Goal: Contribute content: Contribute content

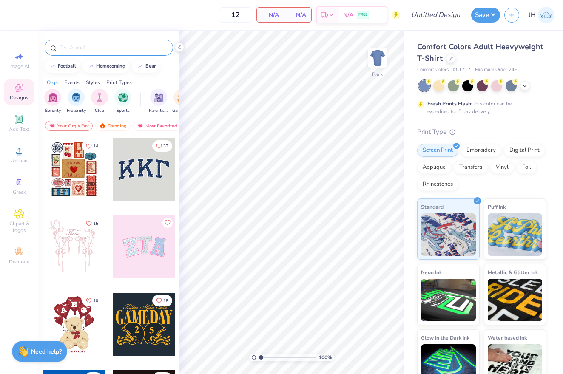
click at [88, 51] on input "text" at bounding box center [113, 47] width 109 height 9
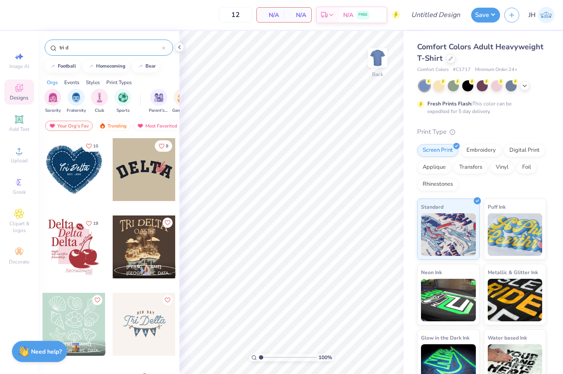
type input "tri d"
click at [154, 324] on div at bounding box center [144, 324] width 63 height 63
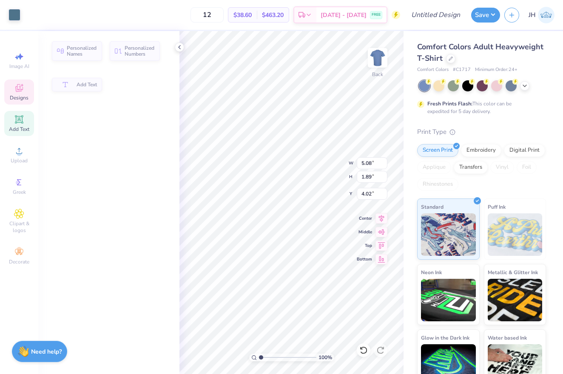
type input "5.08"
type input "1.89"
type input "4.02"
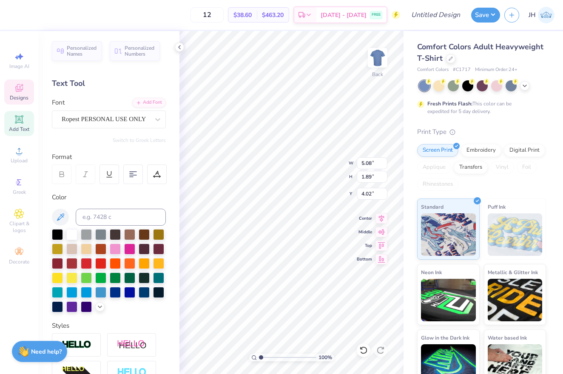
type textarea "D"
type textarea "m"
type textarea "Mu"
type input "2.92"
type input "1.97"
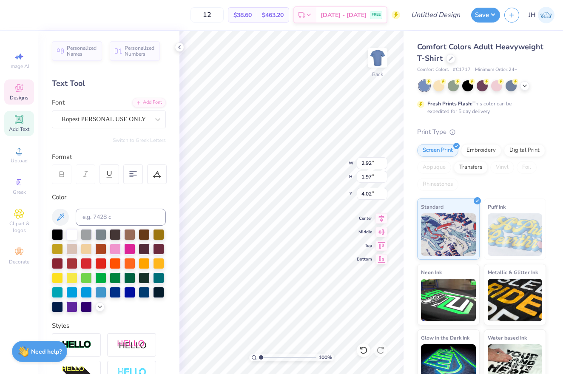
type textarea "T"
type textarea "Phi"
type input "3.81"
type input "2.19"
type input "3.91"
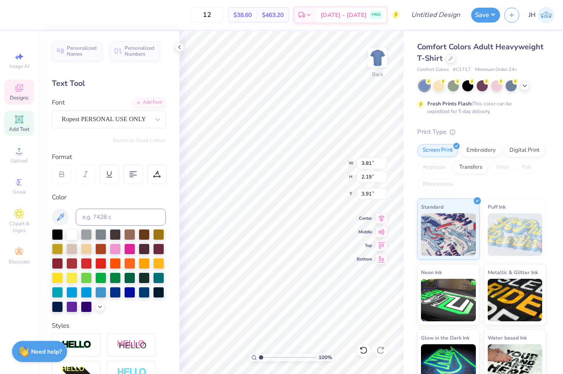
click at [334, 166] on div "100 % Back W 3.81 3.81 " H 2.19 2.19 " Y 3.91 3.91 " Center [GEOGRAPHIC_DATA]" at bounding box center [292, 202] width 224 height 343
click at [524, 87] on icon at bounding box center [525, 85] width 7 height 7
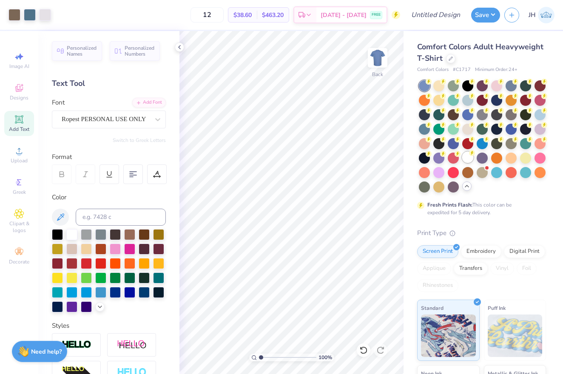
click at [468, 160] on div at bounding box center [467, 157] width 11 height 11
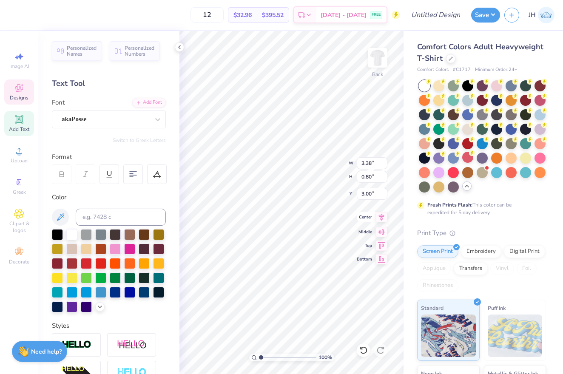
click at [381, 218] on icon at bounding box center [382, 217] width 6 height 7
click at [381, 217] on icon at bounding box center [382, 217] width 12 height 10
click at [361, 351] on icon at bounding box center [363, 350] width 9 height 9
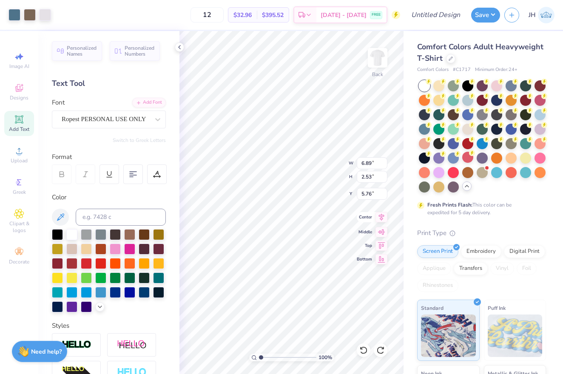
click at [383, 219] on icon at bounding box center [382, 217] width 6 height 7
type input "6.71"
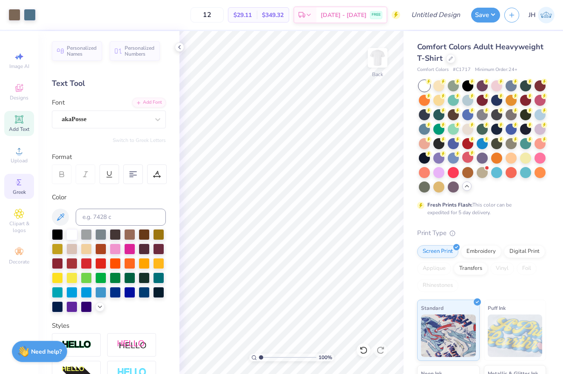
click at [16, 187] on icon at bounding box center [19, 182] width 10 height 10
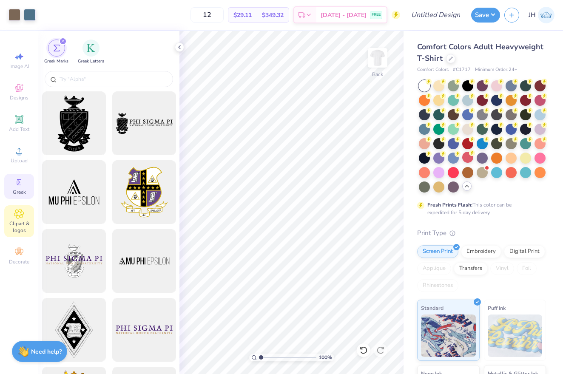
click at [23, 224] on span "Clipart & logos" at bounding box center [19, 227] width 30 height 14
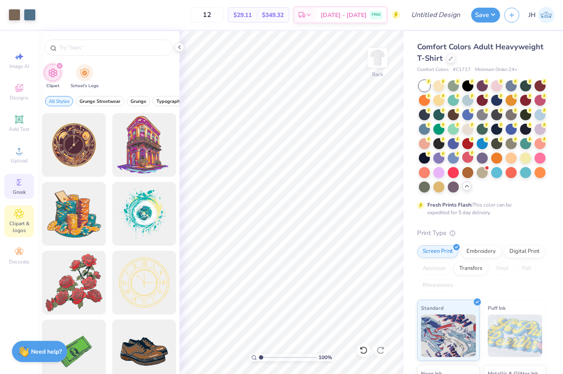
click at [25, 183] on div "Greek" at bounding box center [19, 186] width 30 height 25
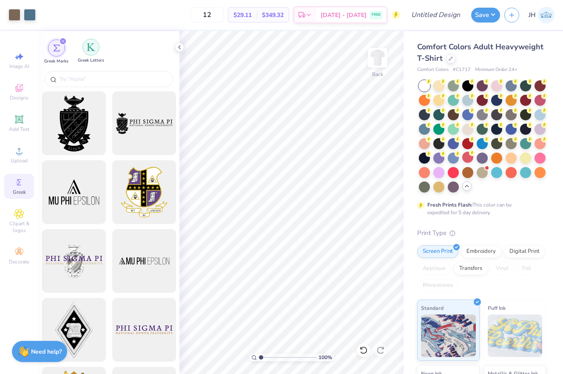
click at [94, 47] on img "filter for Greek Letters" at bounding box center [91, 47] width 9 height 9
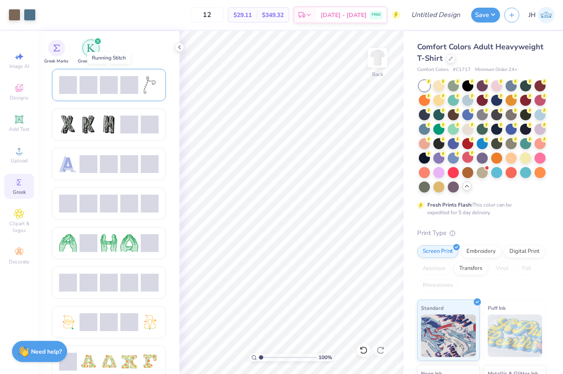
click at [140, 85] on div at bounding box center [109, 85] width 100 height 18
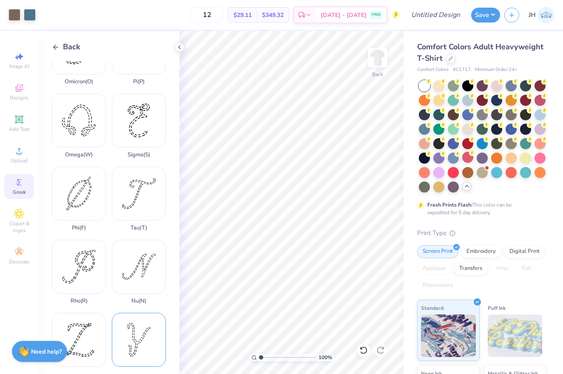
scroll to position [480, 0]
click at [71, 189] on div "Phi ( F )" at bounding box center [79, 199] width 54 height 65
type input "0.77"
type input "1.04"
type input "13.34"
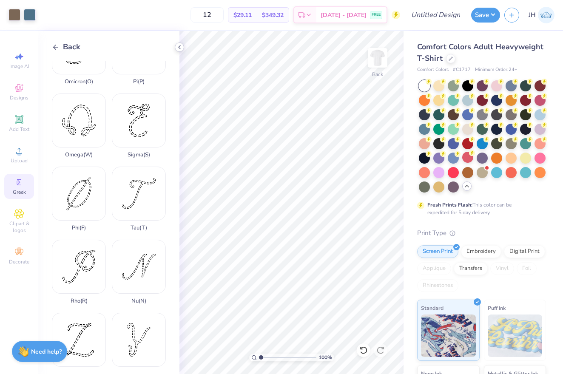
click at [178, 46] on icon at bounding box center [179, 47] width 7 height 7
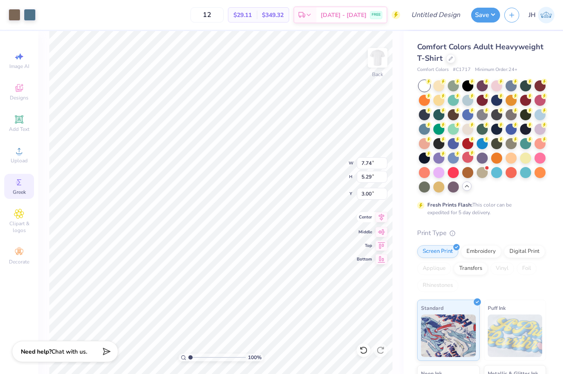
click at [382, 218] on icon at bounding box center [382, 217] width 12 height 10
click at [482, 18] on button "Save" at bounding box center [485, 13] width 29 height 15
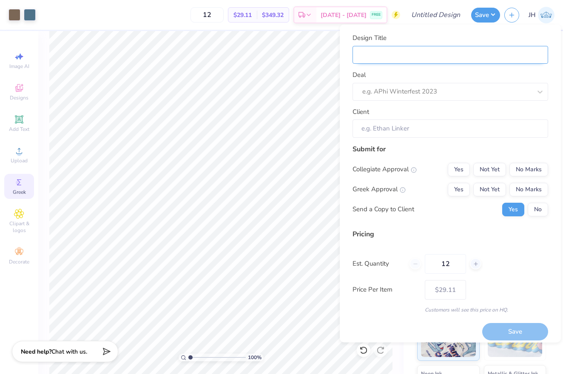
click at [411, 59] on input "Design Title" at bounding box center [451, 55] width 196 height 18
type input "B"
type input "Bi"
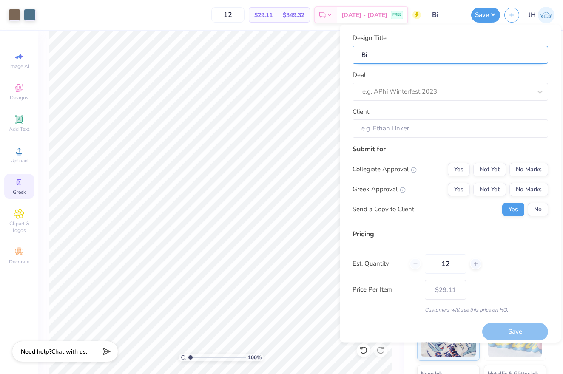
type input "Bid"
type input "Bid D"
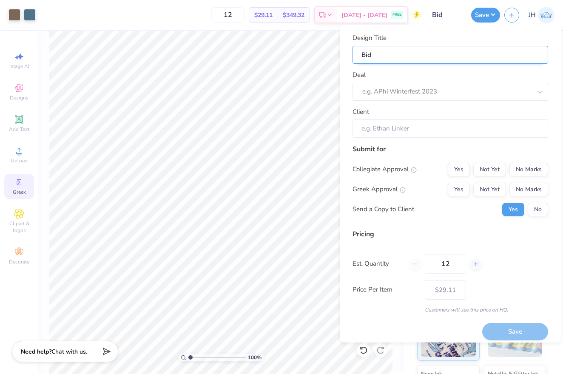
type input "Bid D"
type input "Bid Da"
type input "Bid Day"
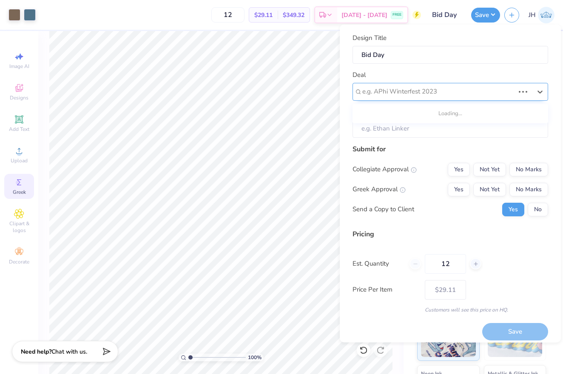
click at [413, 88] on div "e.g. APhi Winterfest 2023" at bounding box center [438, 92] width 152 height 10
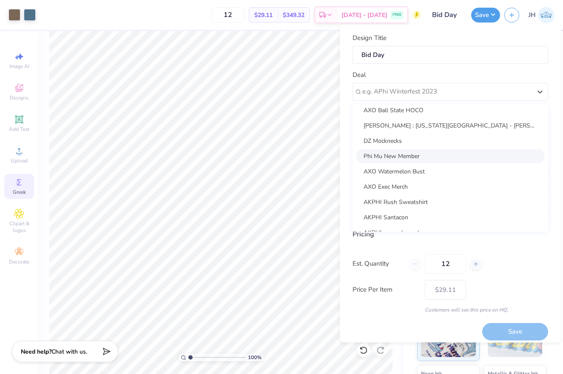
scroll to position [61, 0]
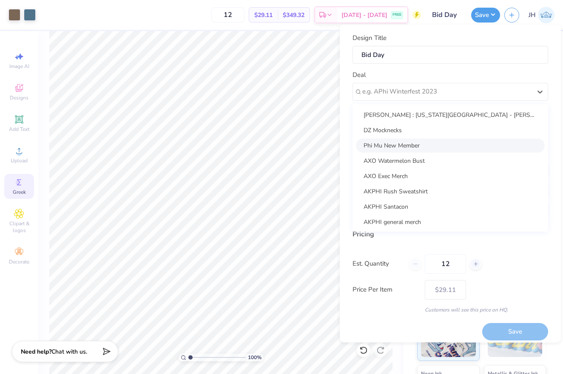
click at [416, 143] on div "Phi Mu New Member" at bounding box center [450, 145] width 189 height 14
type input "[PERSON_NAME]"
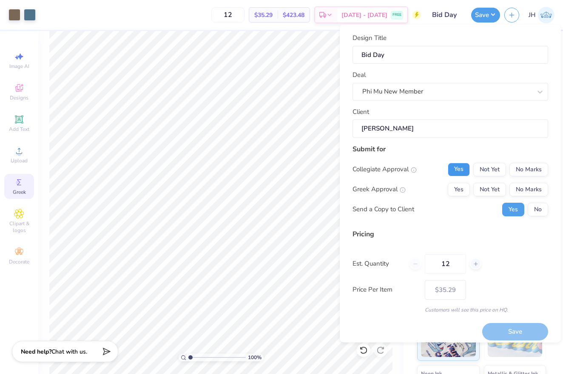
click at [461, 170] on button "Yes" at bounding box center [459, 169] width 22 height 14
click at [527, 171] on button "No Marks" at bounding box center [529, 169] width 39 height 14
click at [452, 188] on button "Yes" at bounding box center [459, 189] width 22 height 14
type input "$35.29"
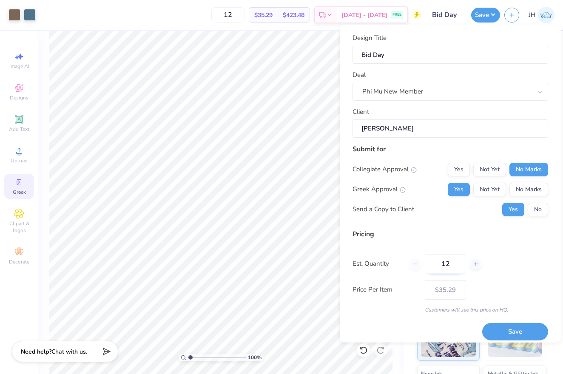
click at [452, 265] on input "12" at bounding box center [445, 264] width 41 height 20
type input "1"
type input "20"
type input "$30.43"
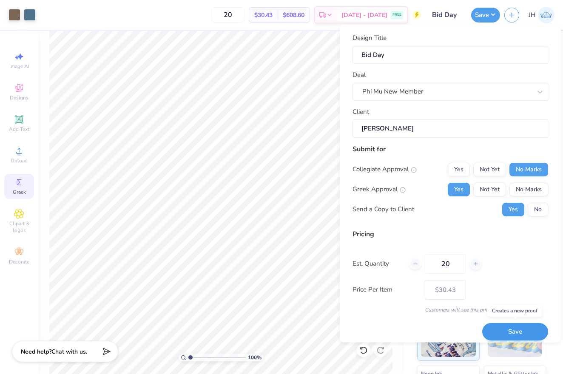
type input "20"
click at [530, 331] on button "Save" at bounding box center [515, 331] width 66 height 17
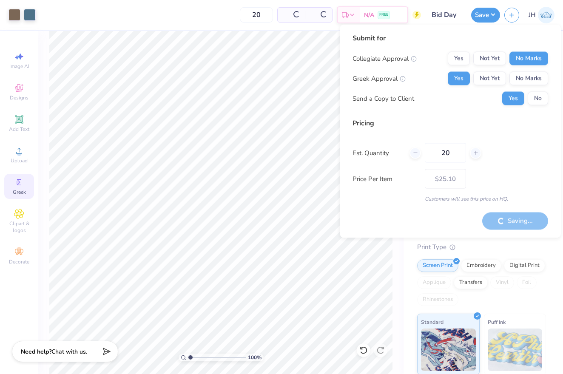
type input "– –"
